Goal: Transaction & Acquisition: Obtain resource

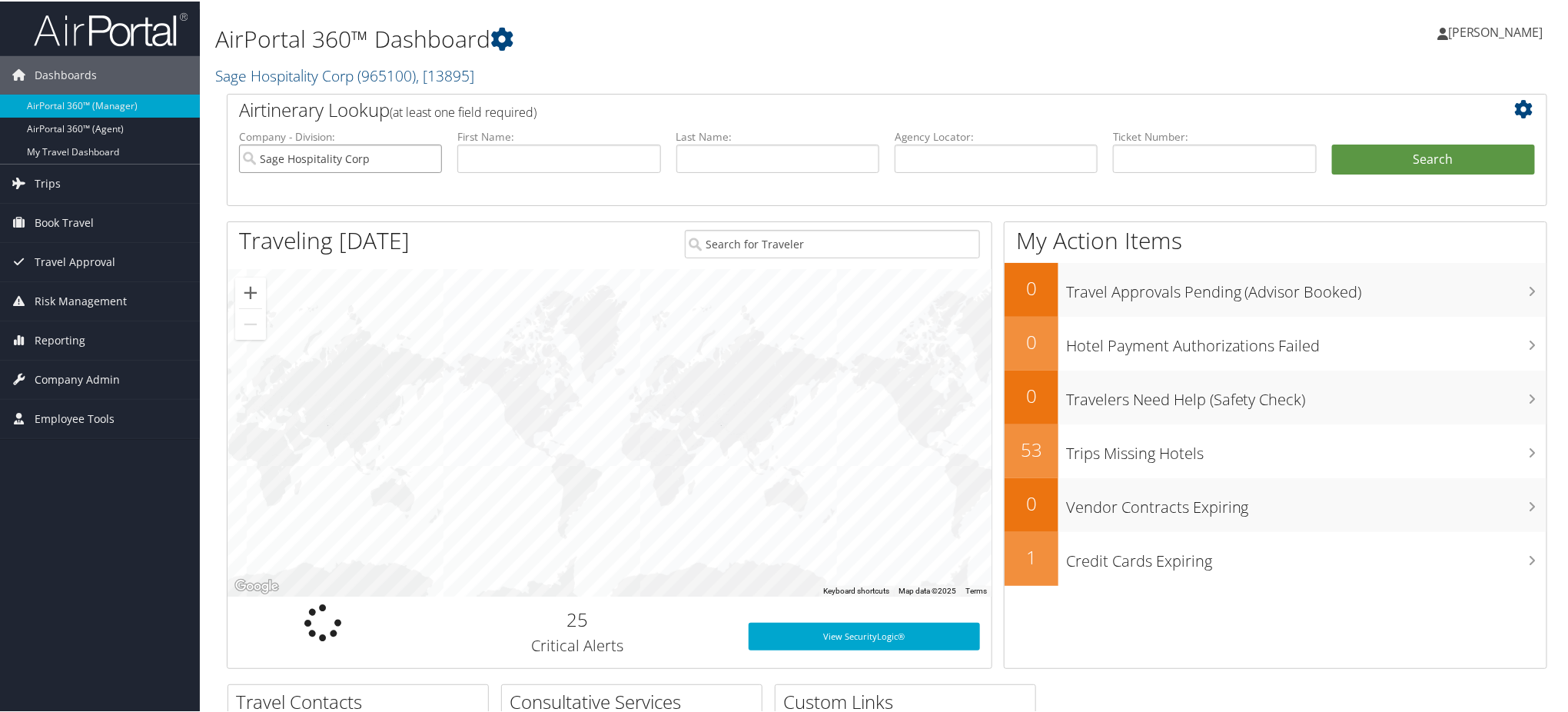
click at [428, 159] on input "Sage Hospitality Corp" at bounding box center [340, 156] width 203 height 29
drag, startPoint x: 931, startPoint y: 159, endPoint x: 1059, endPoint y: 169, distance: 128.4
click at [931, 159] on input "text" at bounding box center [996, 156] width 203 height 29
paste input "DNQSTF"
type input "DNQSTF"
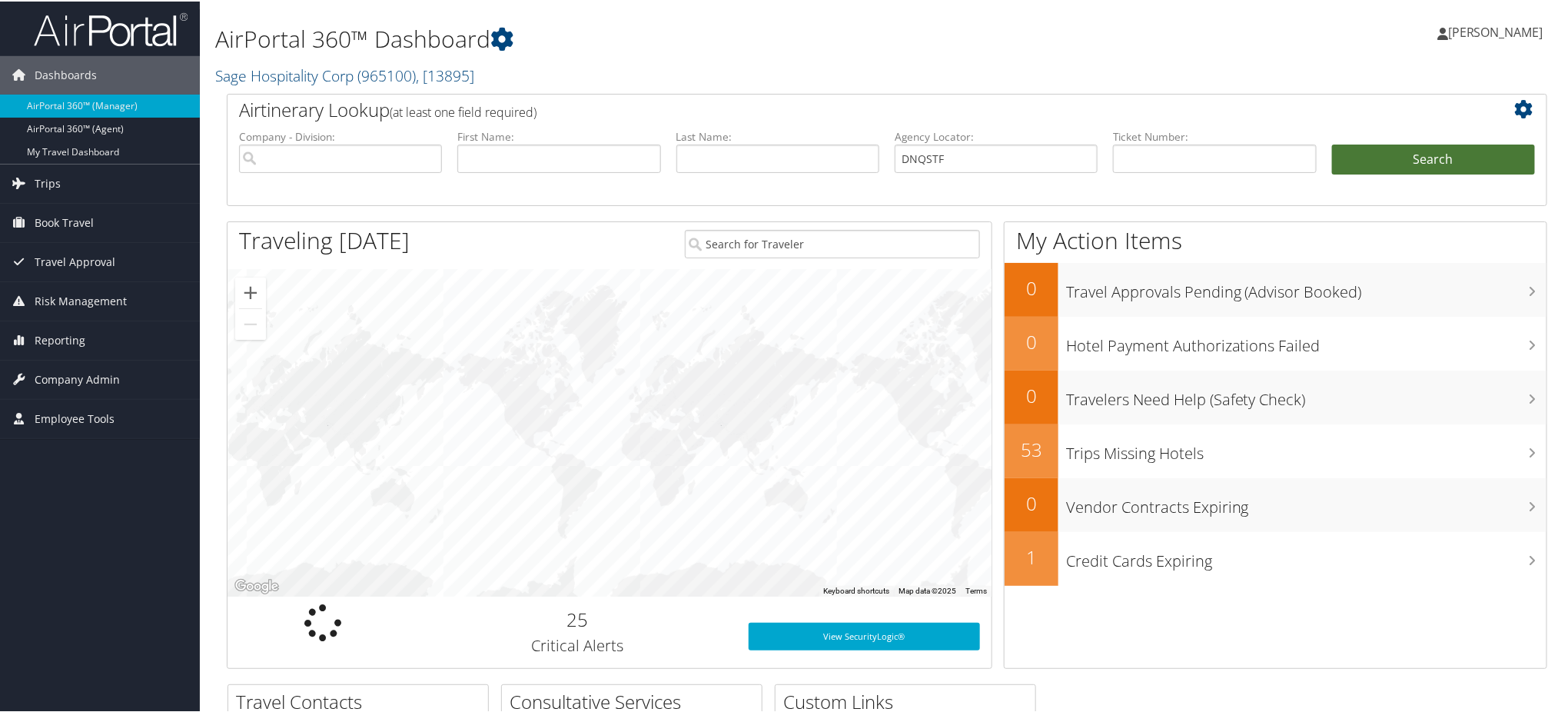
click at [1374, 156] on button "Search" at bounding box center [1434, 157] width 203 height 31
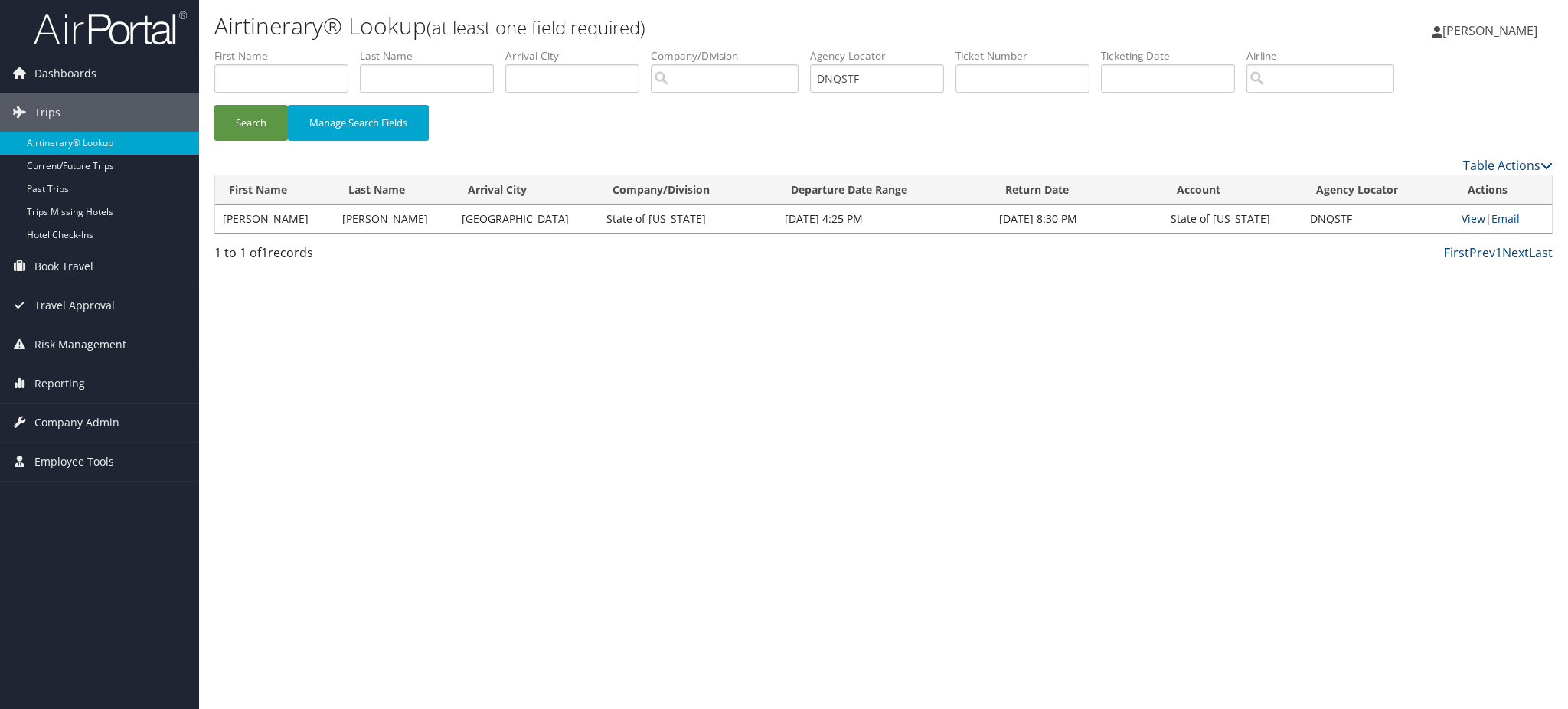
click at [1473, 220] on link "View" at bounding box center [1474, 219] width 24 height 15
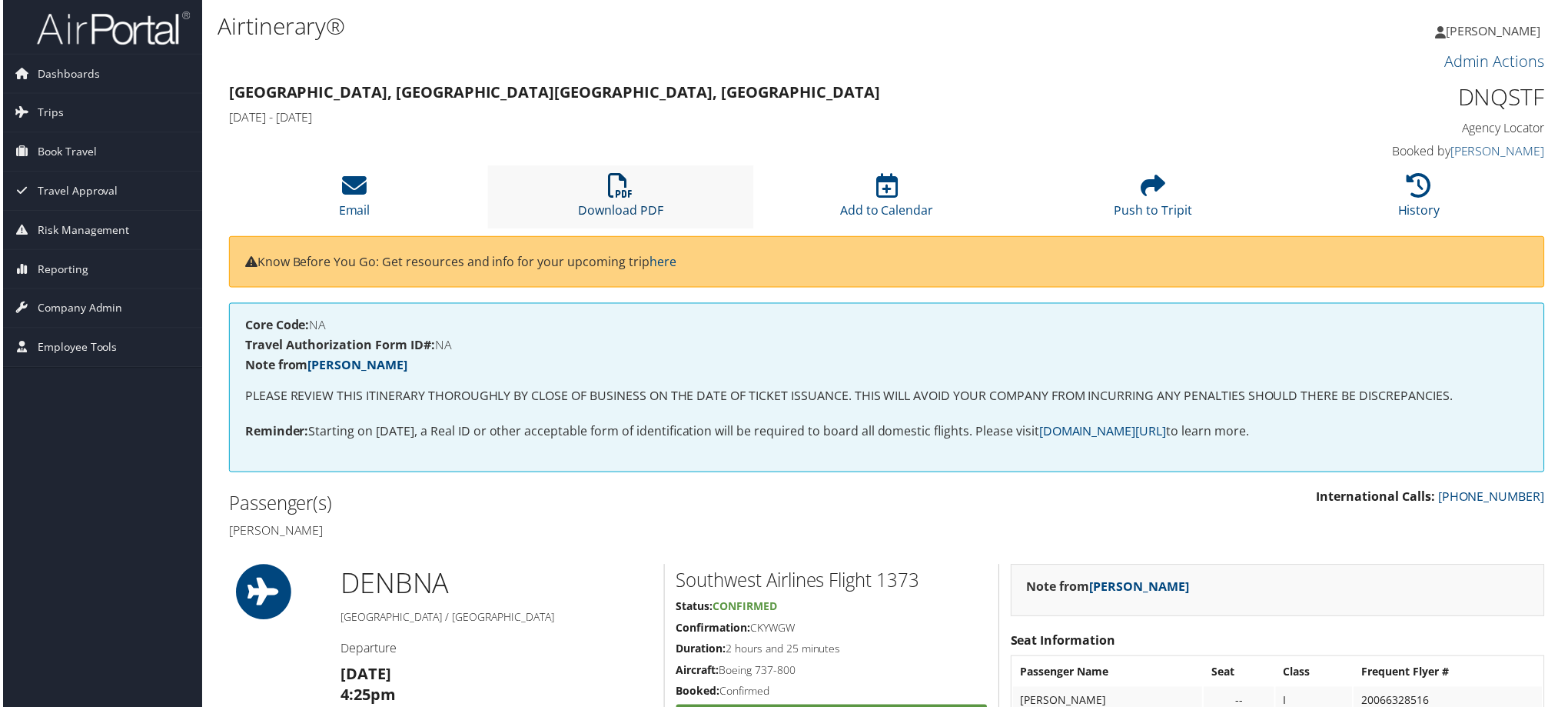
click at [630, 212] on link "Download PDF" at bounding box center [620, 201] width 85 height 37
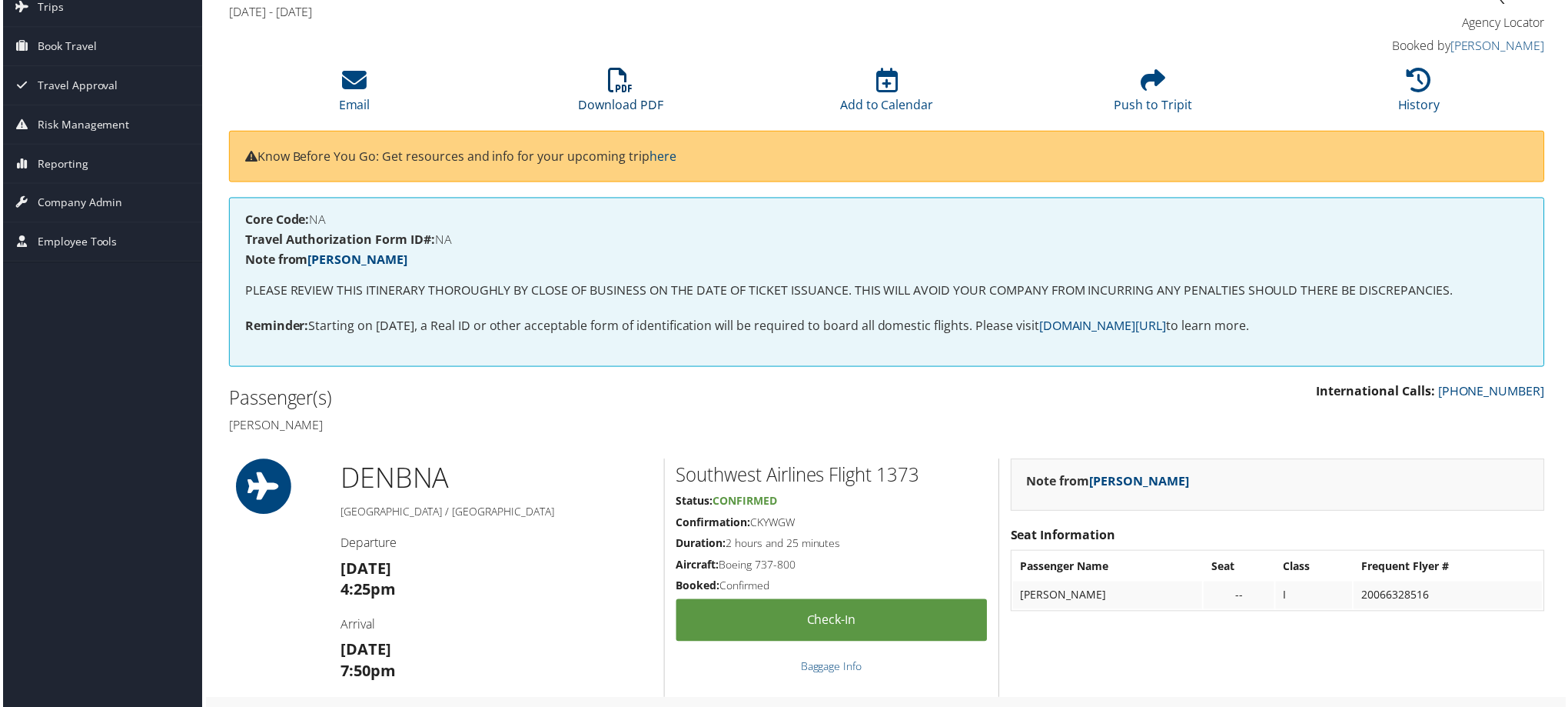
scroll to position [94, 0]
